Goal: Task Accomplishment & Management: Manage account settings

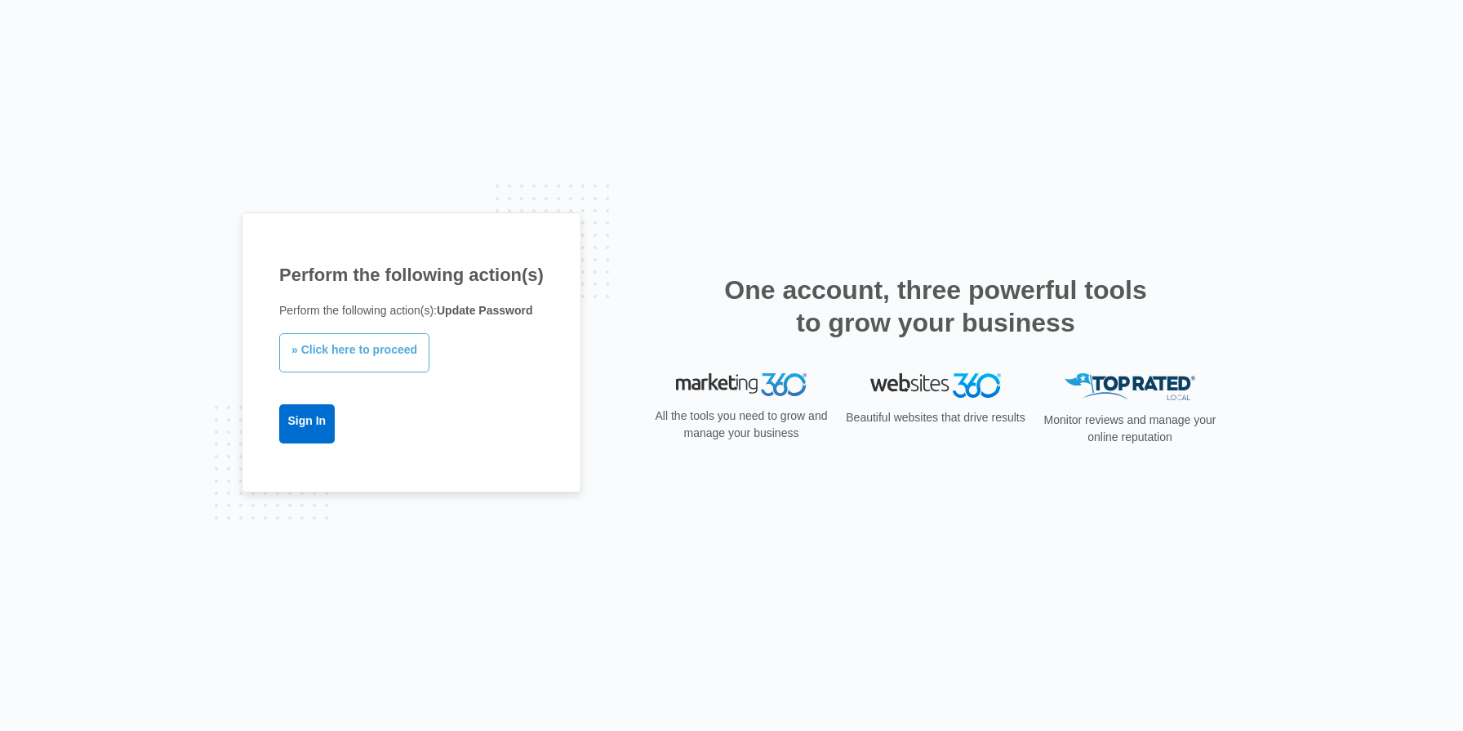
click at [367, 349] on link "» Click here to proceed" at bounding box center [354, 352] width 150 height 39
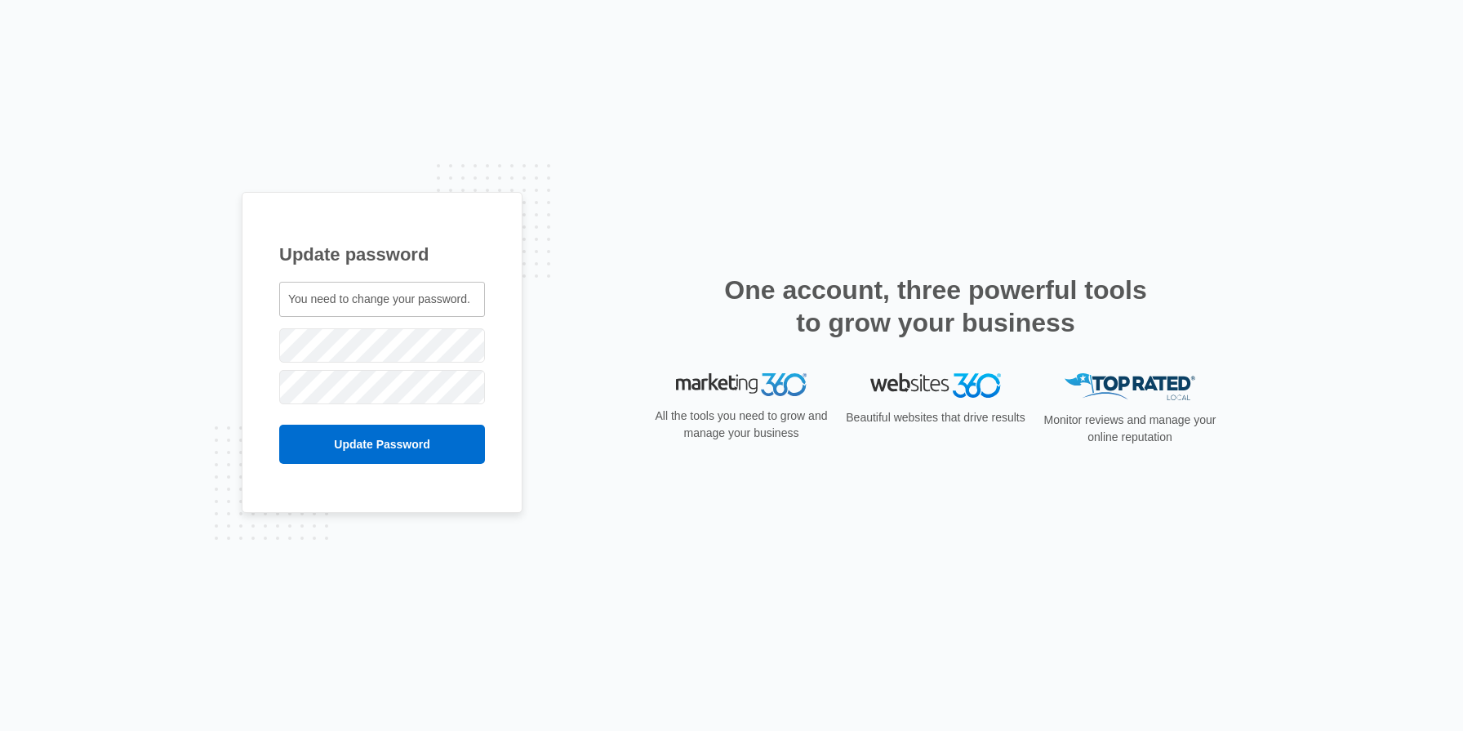
click at [385, 472] on div "Update password You need to change your password. leah@pitcrewroofing.com" at bounding box center [382, 352] width 281 height 321
click at [385, 446] on input "Update Password" at bounding box center [382, 444] width 206 height 39
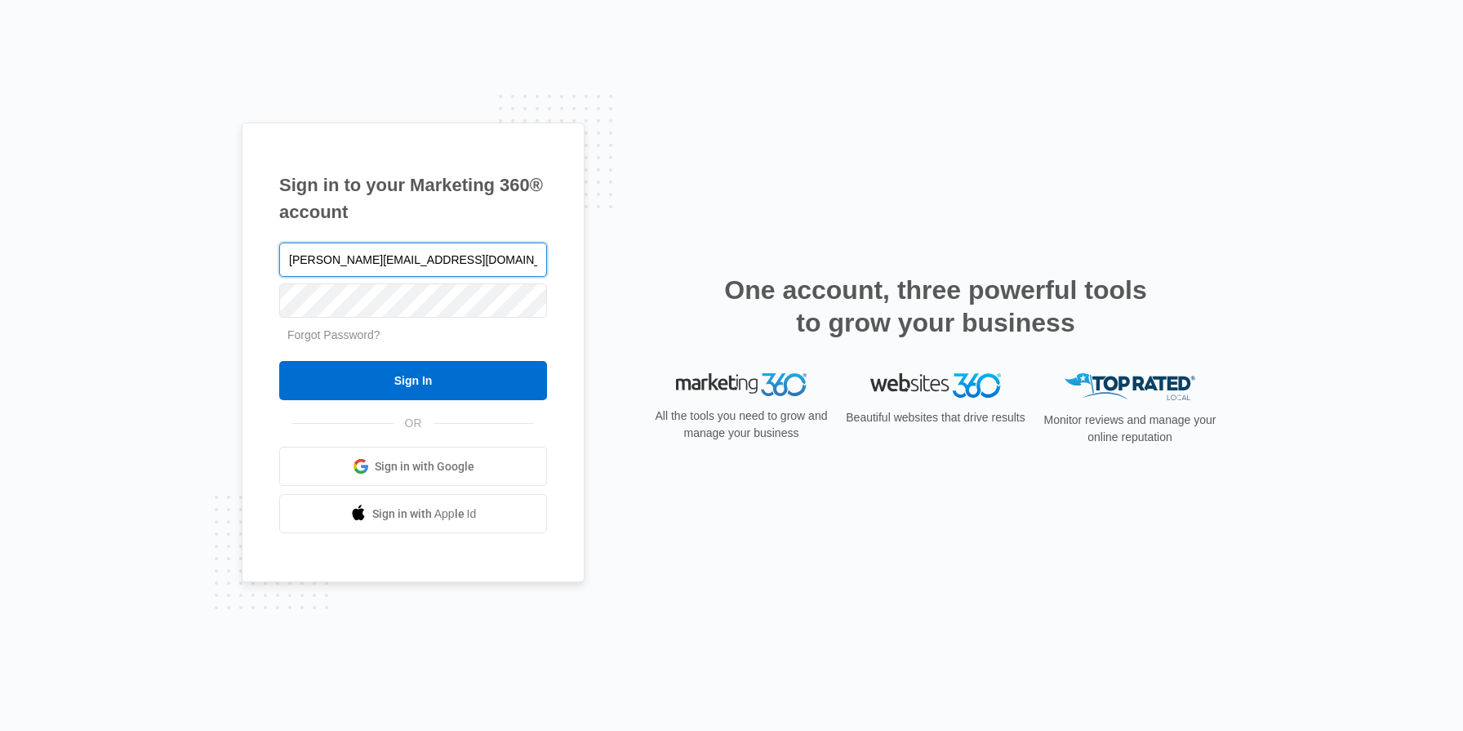
type input "[PERSON_NAME][EMAIL_ADDRESS][DOMAIN_NAME]"
click at [279, 361] on input "Sign In" at bounding box center [413, 380] width 268 height 39
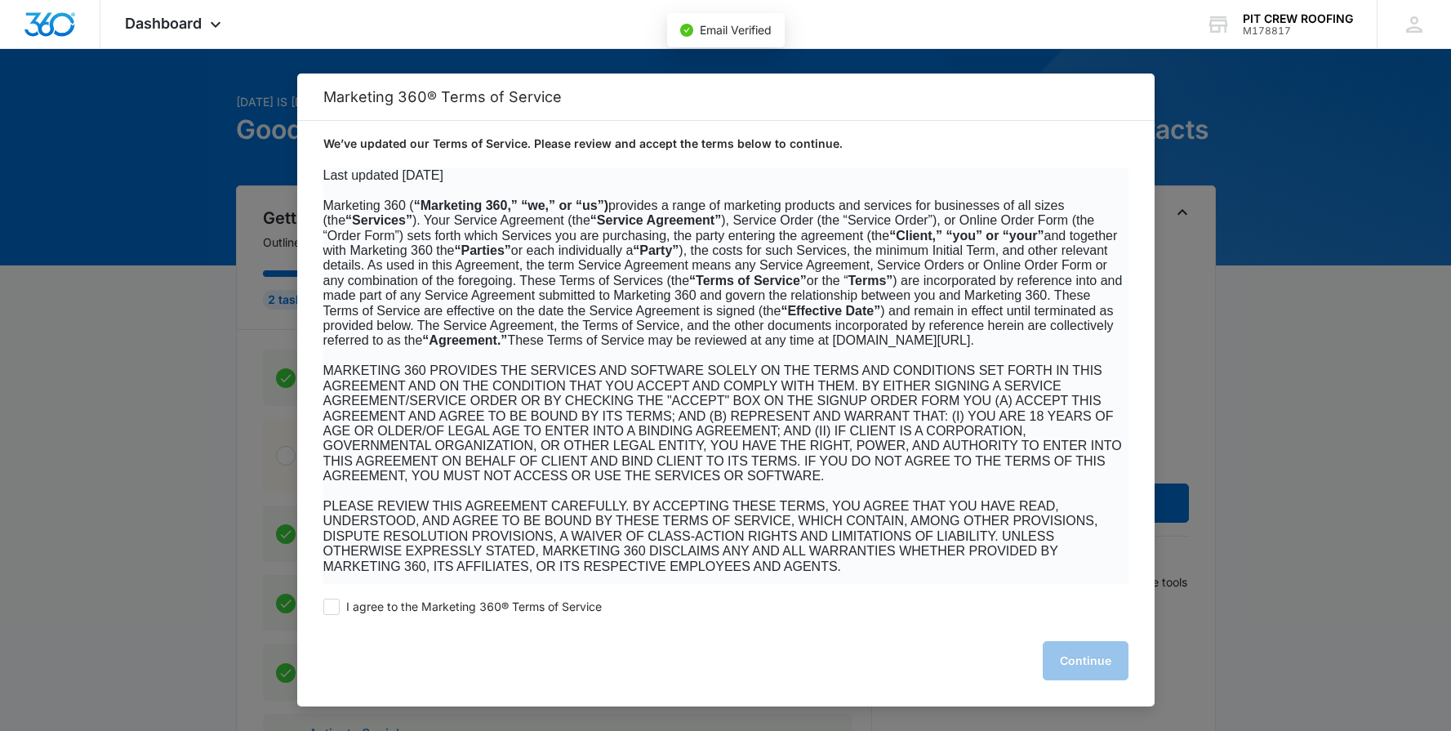
scroll to position [30, 0]
click at [342, 599] on label "I agree to the Marketing 360® Terms of Service" at bounding box center [462, 607] width 278 height 16
click at [340, 599] on input "I agree to the Marketing 360® Terms of Service" at bounding box center [331, 607] width 16 height 16
checkbox input "true"
click at [1080, 656] on button "Continue" at bounding box center [1086, 660] width 86 height 39
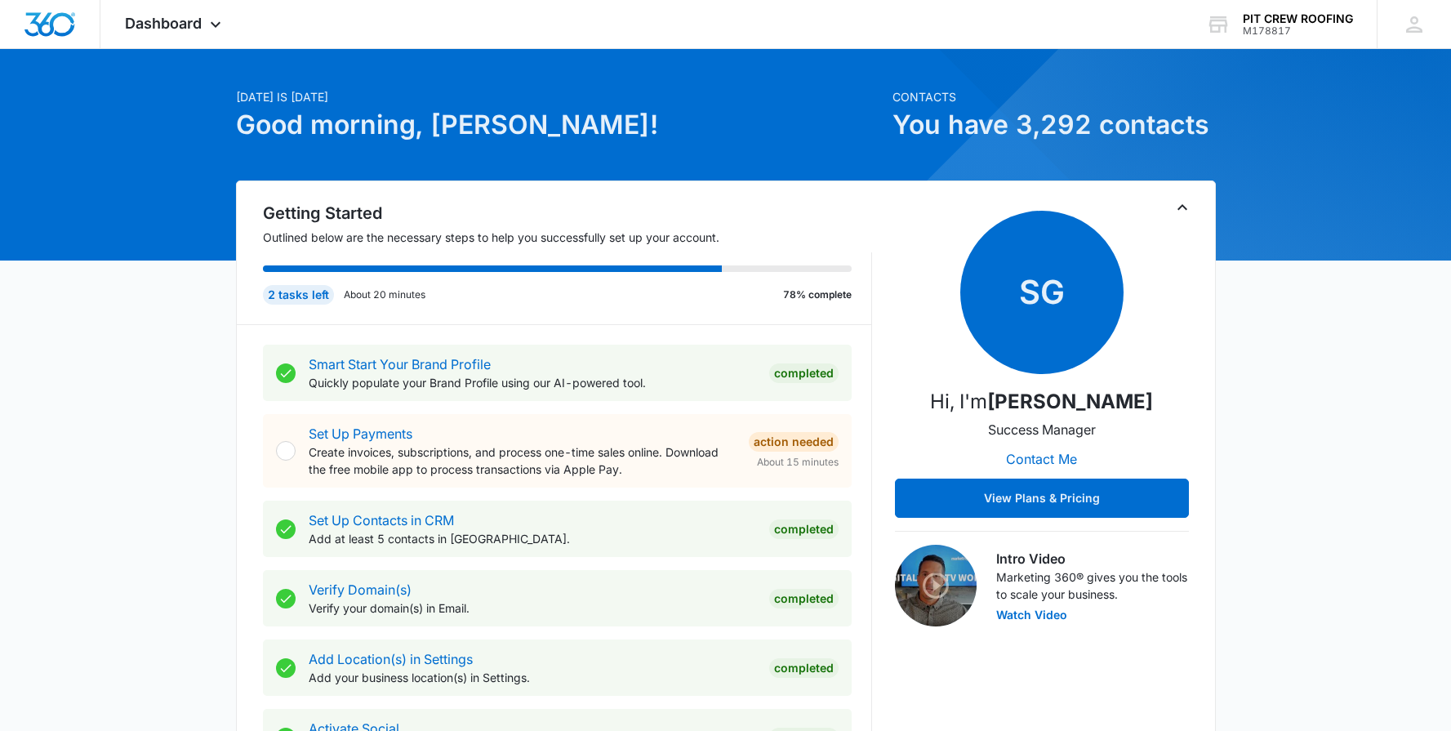
scroll to position [60, 0]
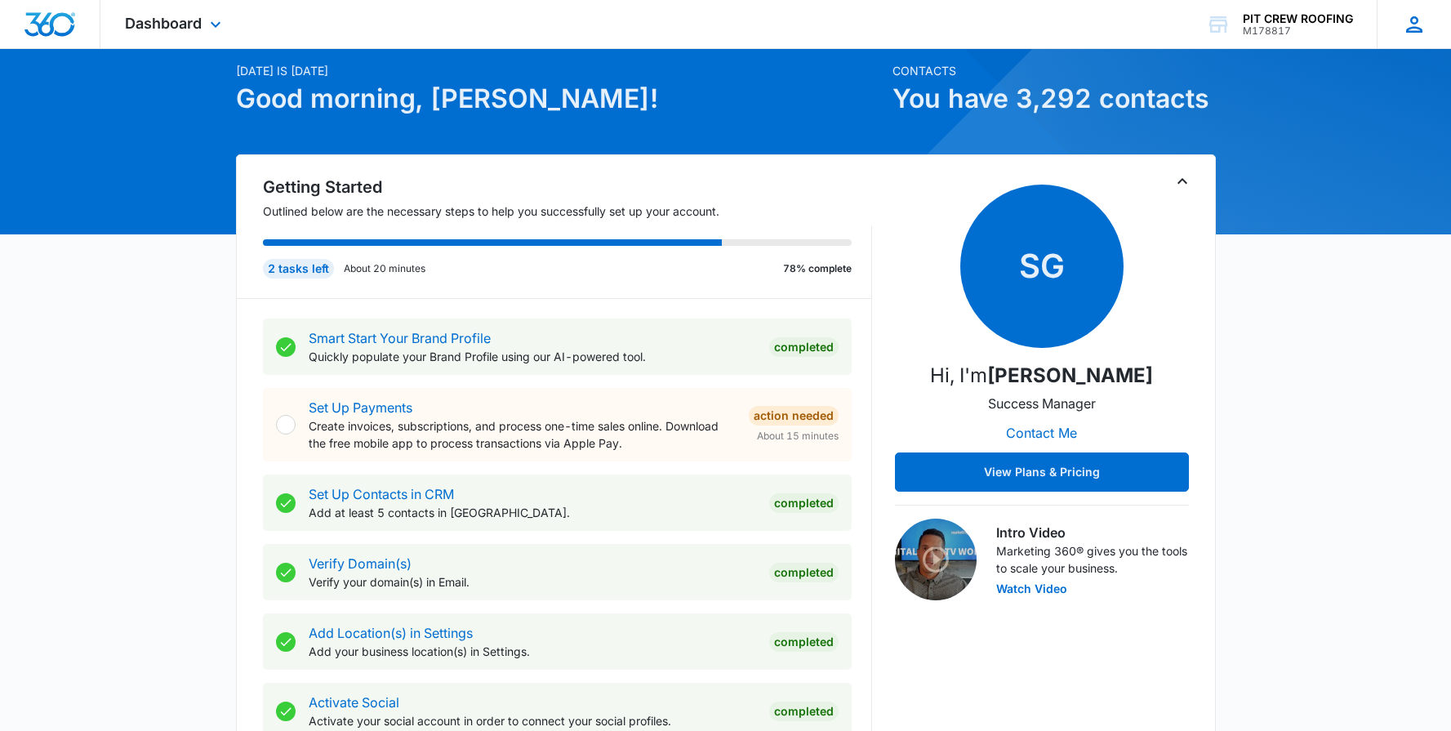
click at [1426, 31] on icon at bounding box center [1414, 24] width 24 height 24
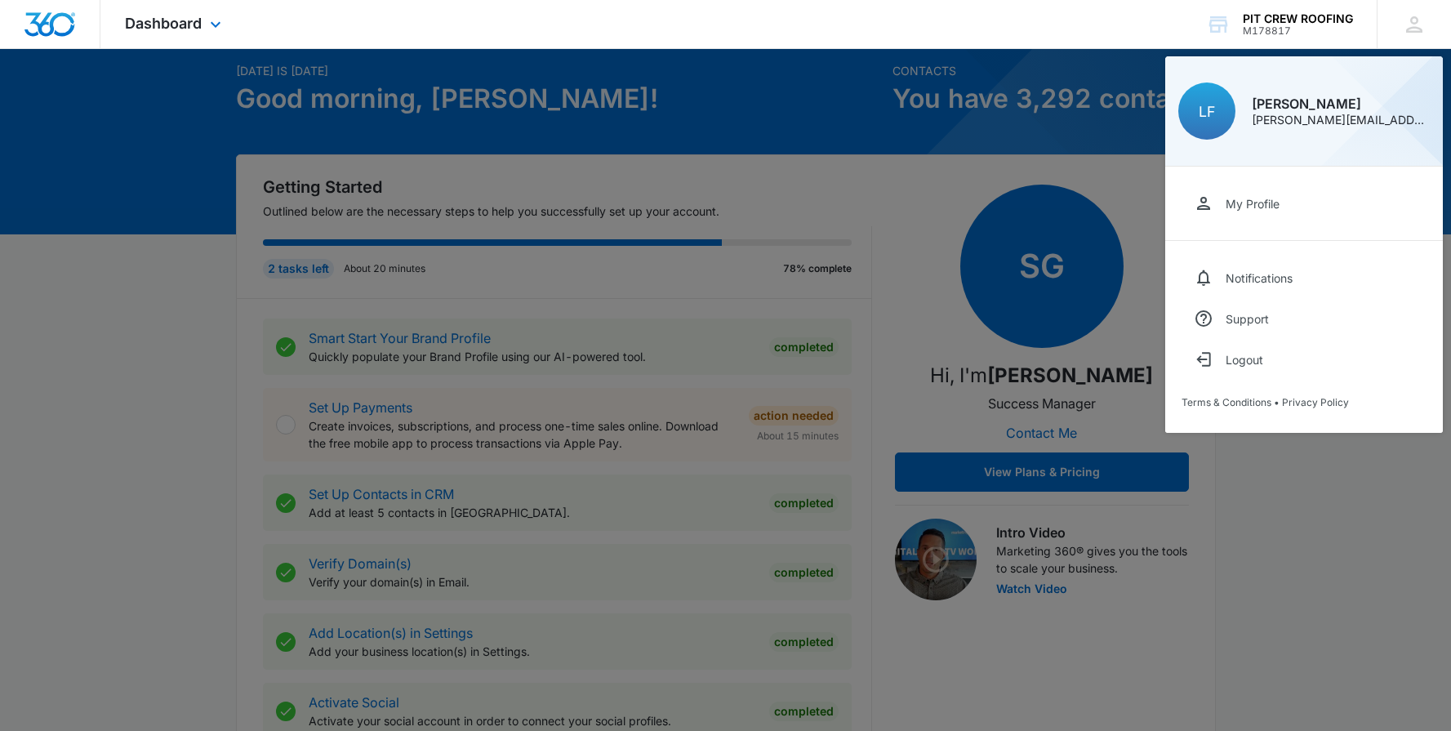
click at [1168, 31] on div "Dashboard Apps Reputation Forms CRM Email Social Payments POS Content Ads Intel…" at bounding box center [725, 24] width 1451 height 49
click at [1420, 31] on icon at bounding box center [1414, 24] width 16 height 16
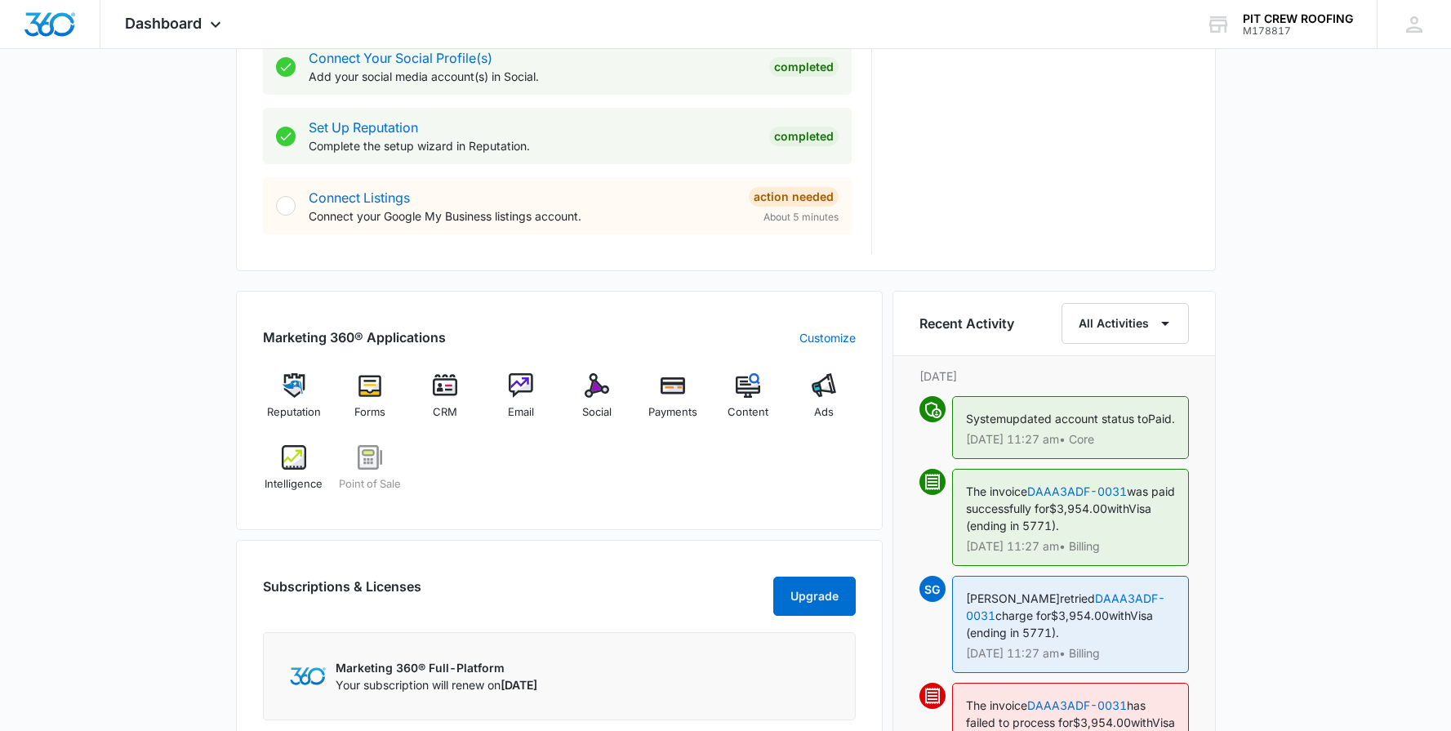
scroll to position [845, 0]
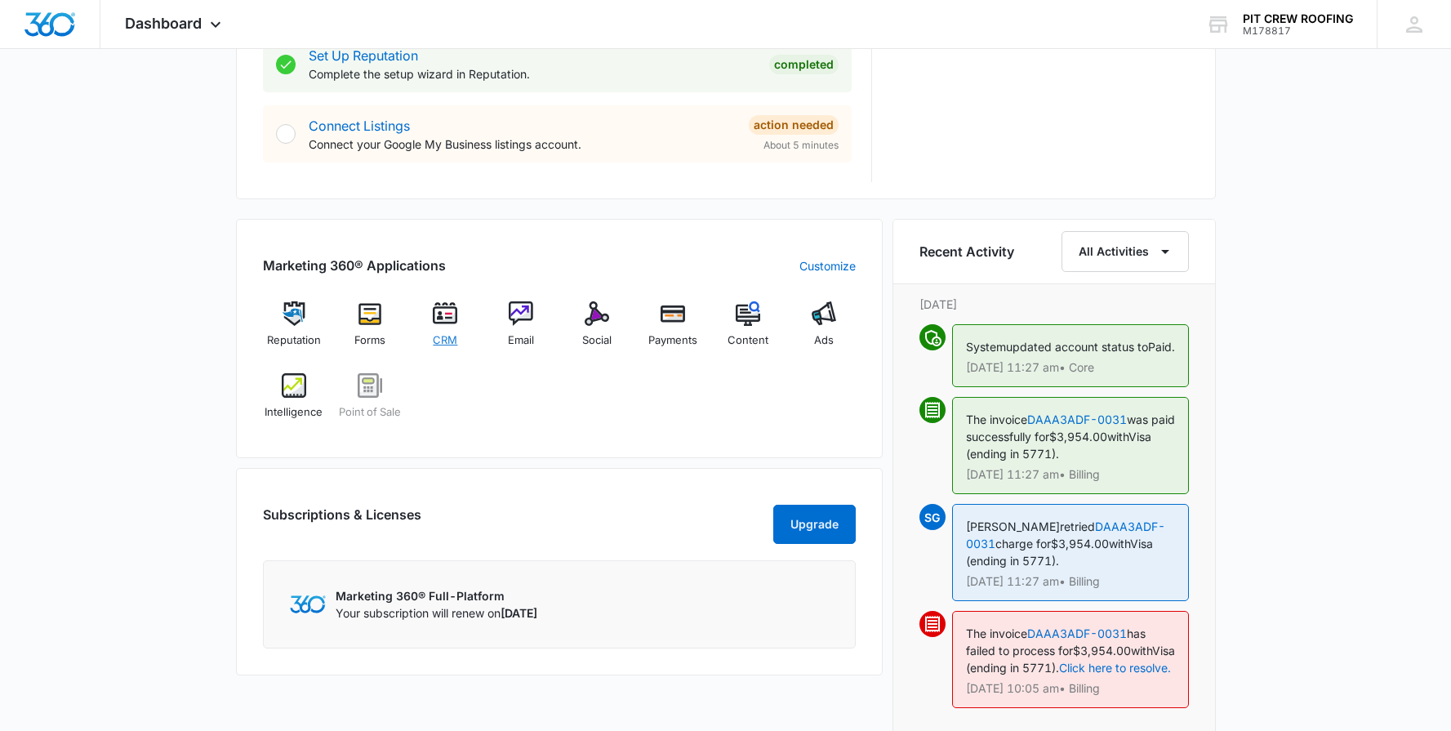
click at [447, 317] on img at bounding box center [445, 313] width 24 height 24
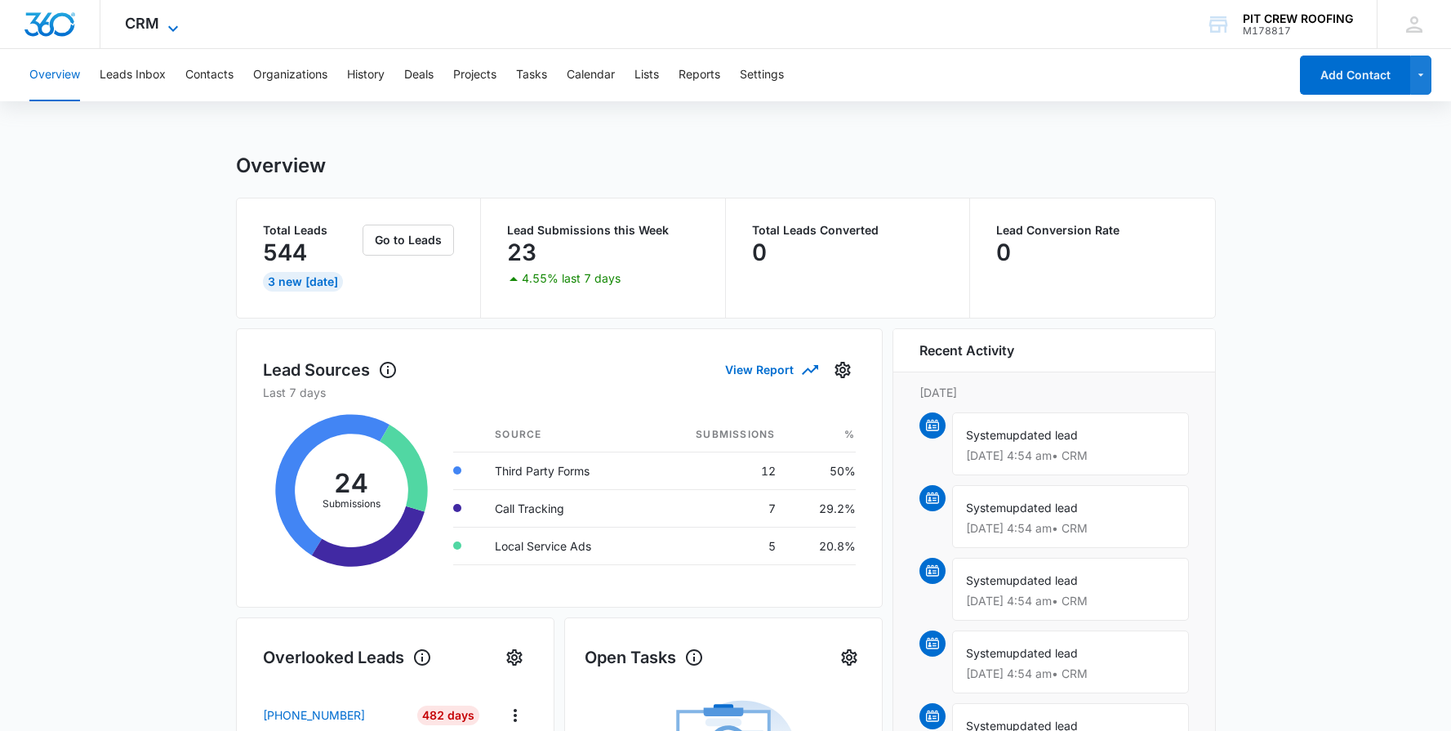
click at [165, 26] on icon at bounding box center [173, 29] width 20 height 20
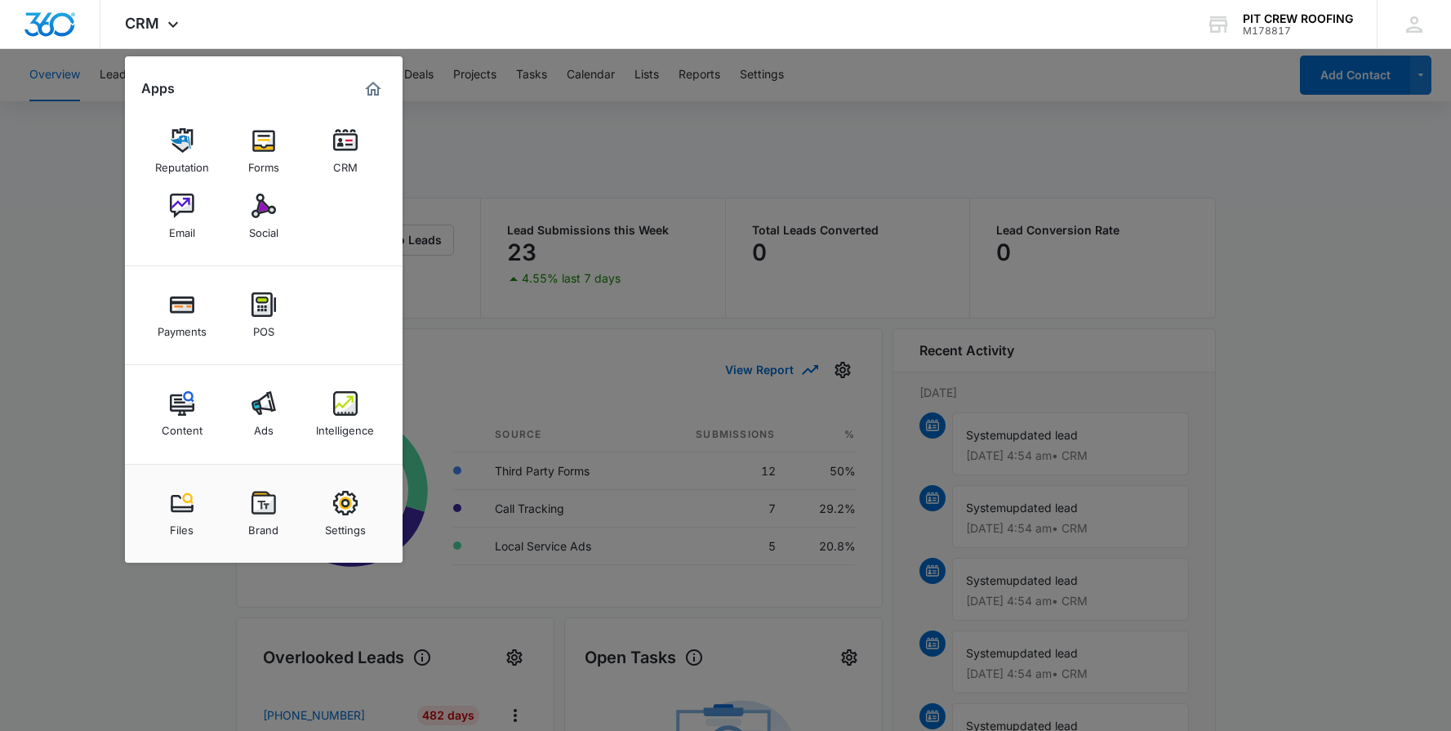
click at [96, 400] on div at bounding box center [725, 365] width 1451 height 731
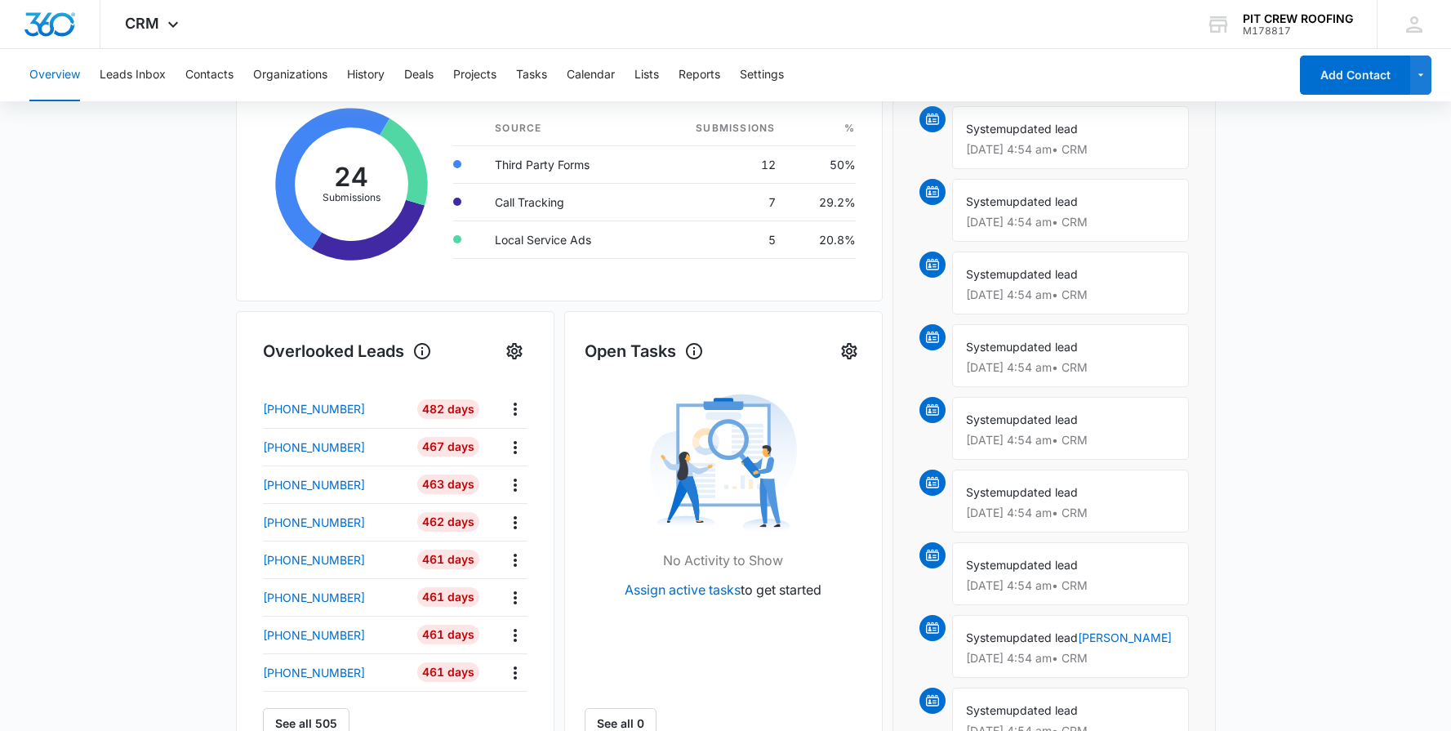
scroll to position [340, 0]
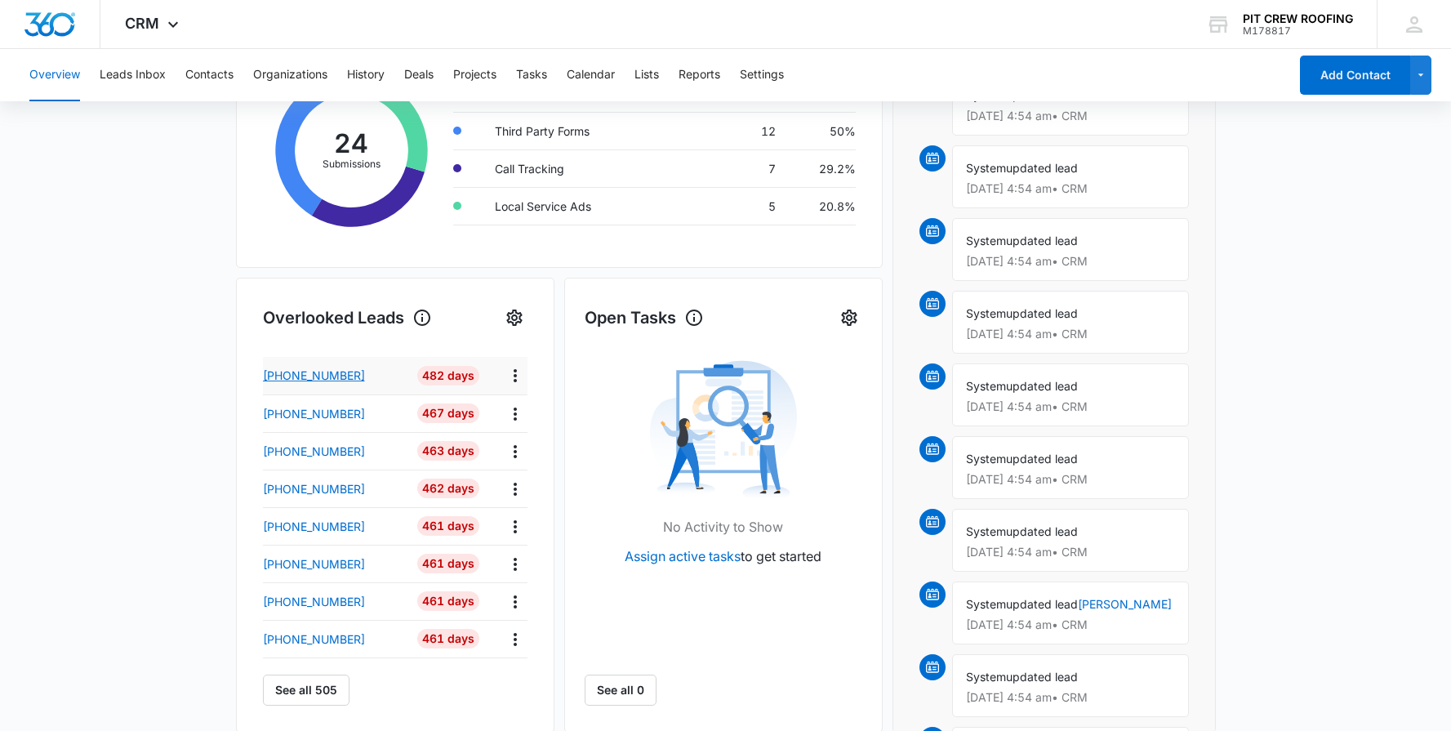
click at [345, 376] on p "[PHONE_NUMBER]" at bounding box center [314, 375] width 102 height 17
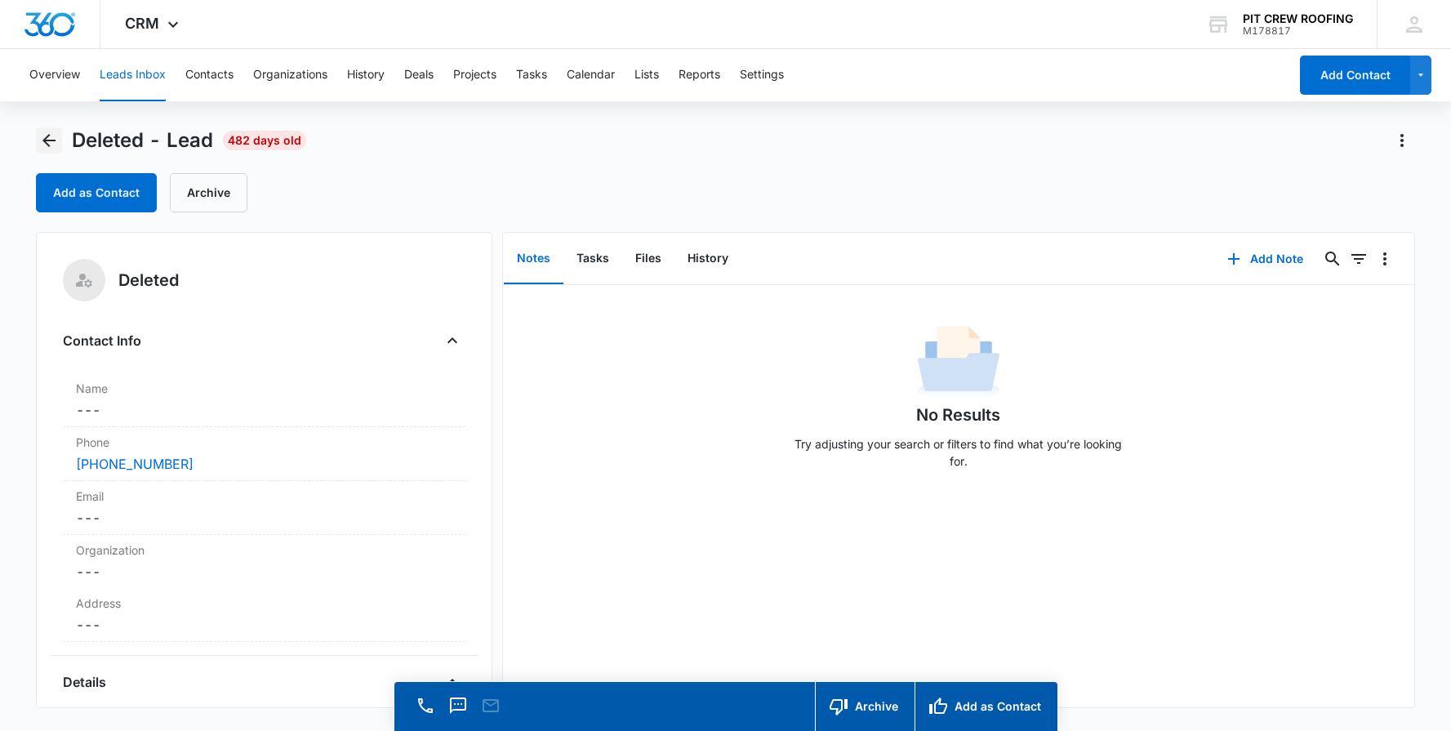
click at [47, 142] on icon "Back" at bounding box center [49, 141] width 20 height 20
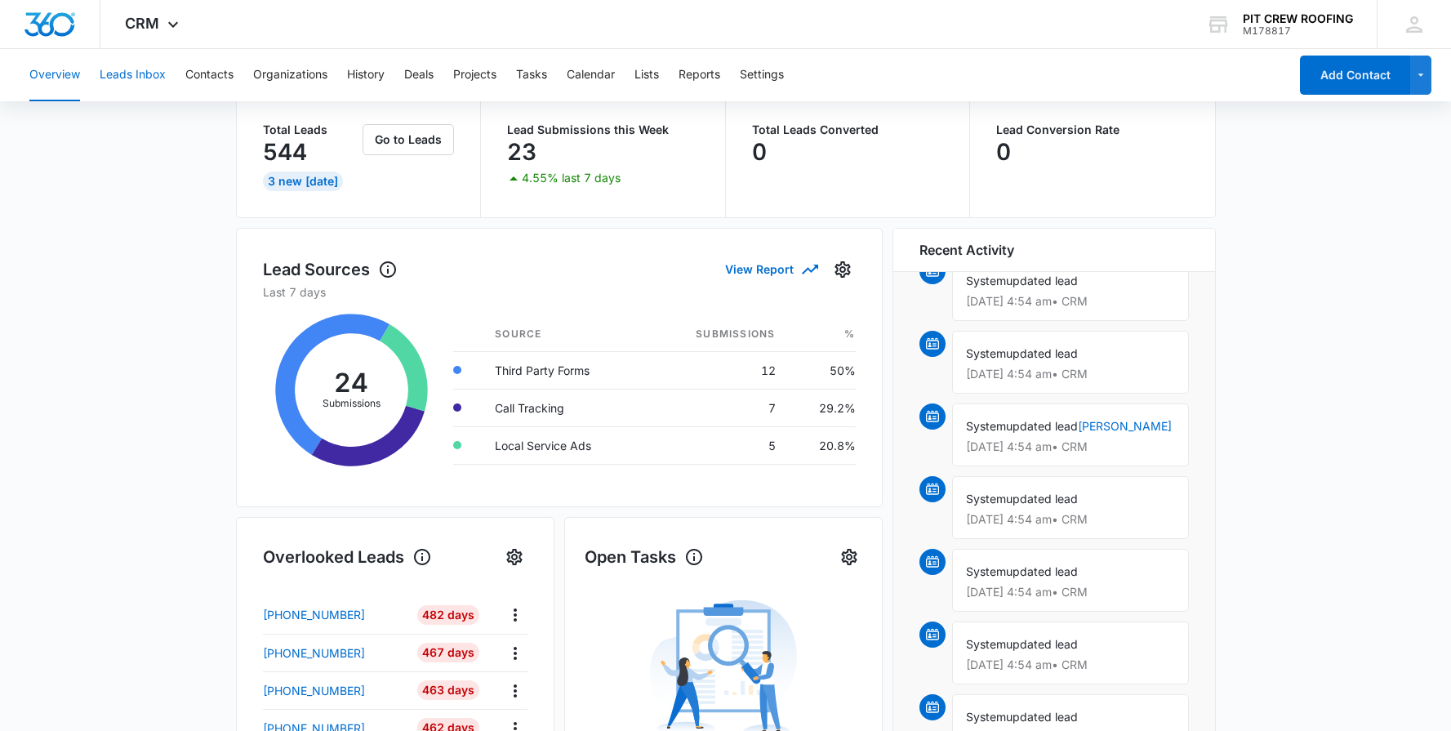
scroll to position [105, 0]
